Goal: Information Seeking & Learning: Understand process/instructions

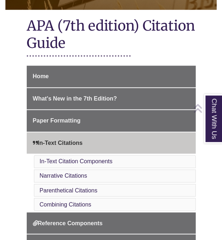
scroll to position [155, 0]
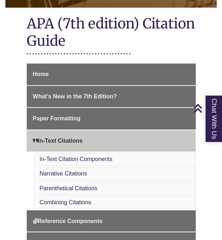
click at [129, 163] on li "In-Text Citation Components" at bounding box center [114, 159] width 161 height 13
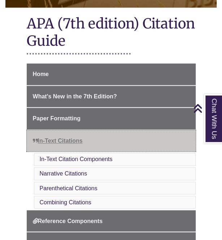
click at [113, 143] on link "In-Text Citations" at bounding box center [111, 141] width 169 height 22
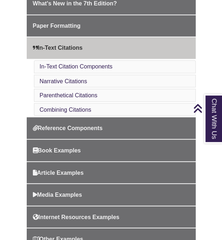
scroll to position [250, 0]
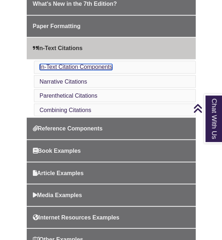
click at [82, 66] on link "In-Text Citation Components" at bounding box center [76, 67] width 73 height 6
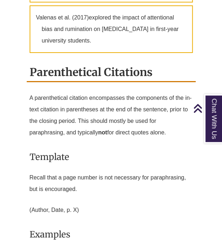
scroll to position [1260, 0]
